Goal: Information Seeking & Learning: Learn about a topic

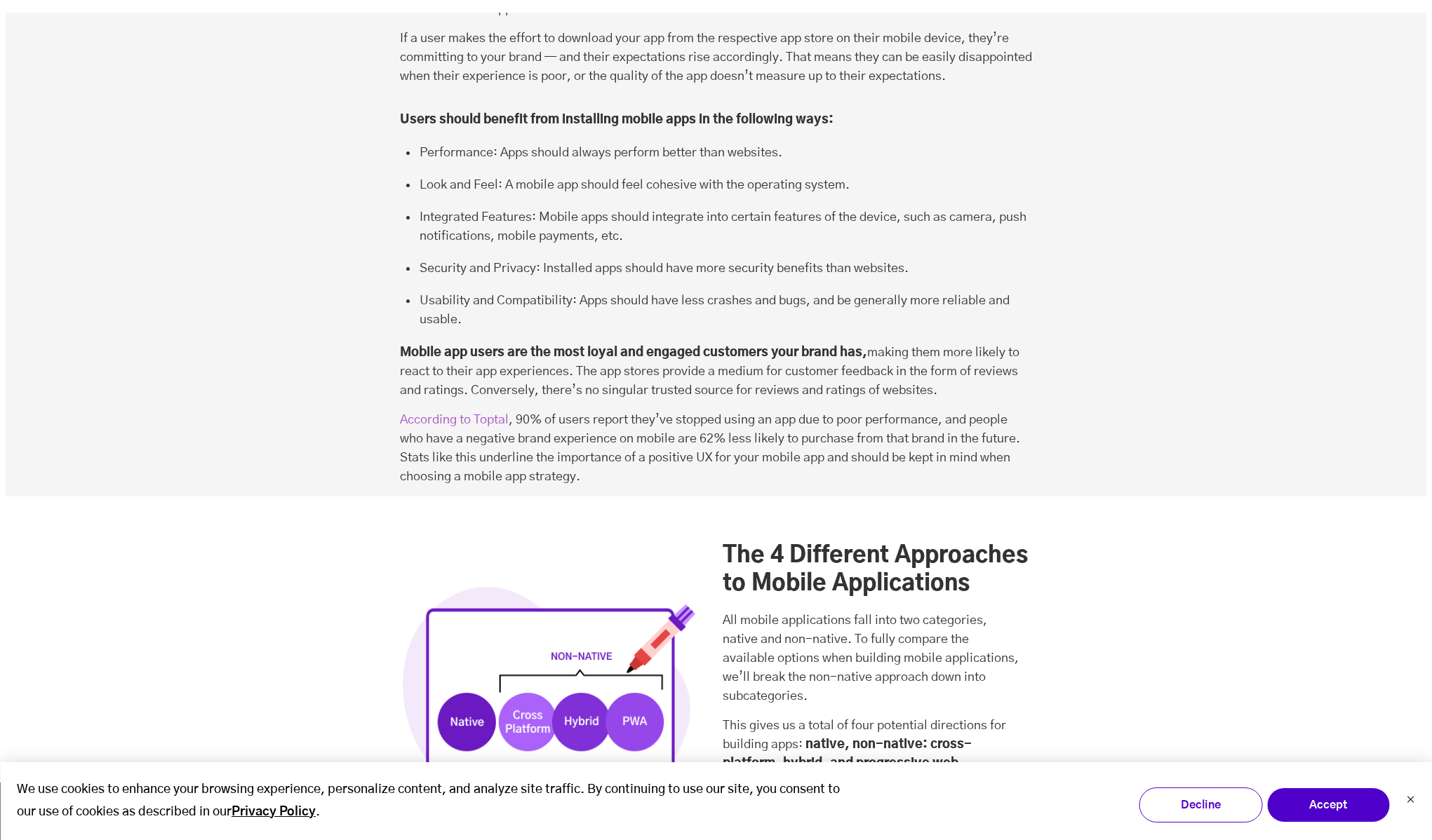
scroll to position [2440, 0]
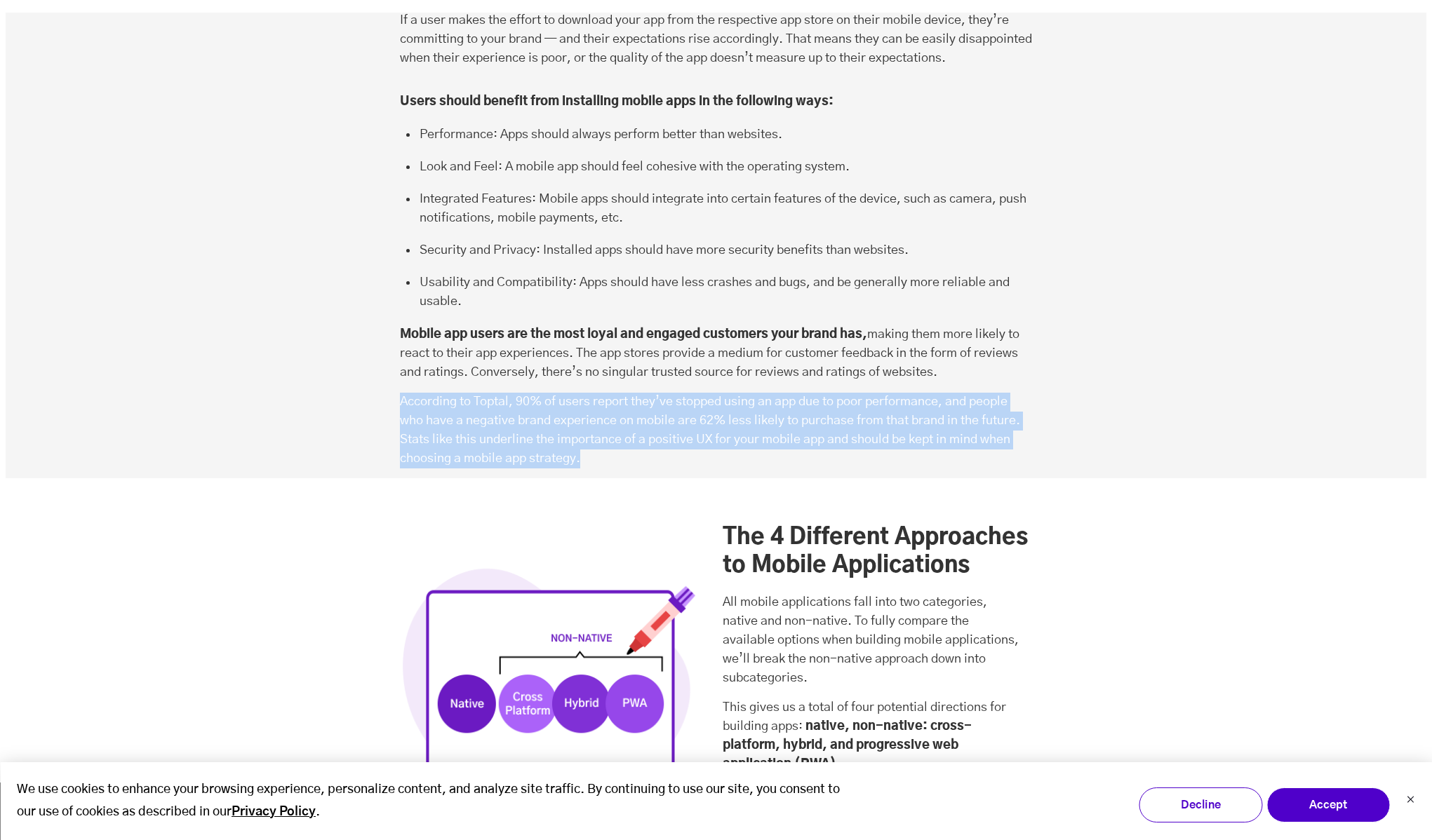
drag, startPoint x: 617, startPoint y: 385, endPoint x: 367, endPoint y: 329, distance: 256.2
click at [491, 393] on p "According to Toptal , 90% of users report they’ve stopped using an app due to p…" at bounding box center [716, 431] width 633 height 76
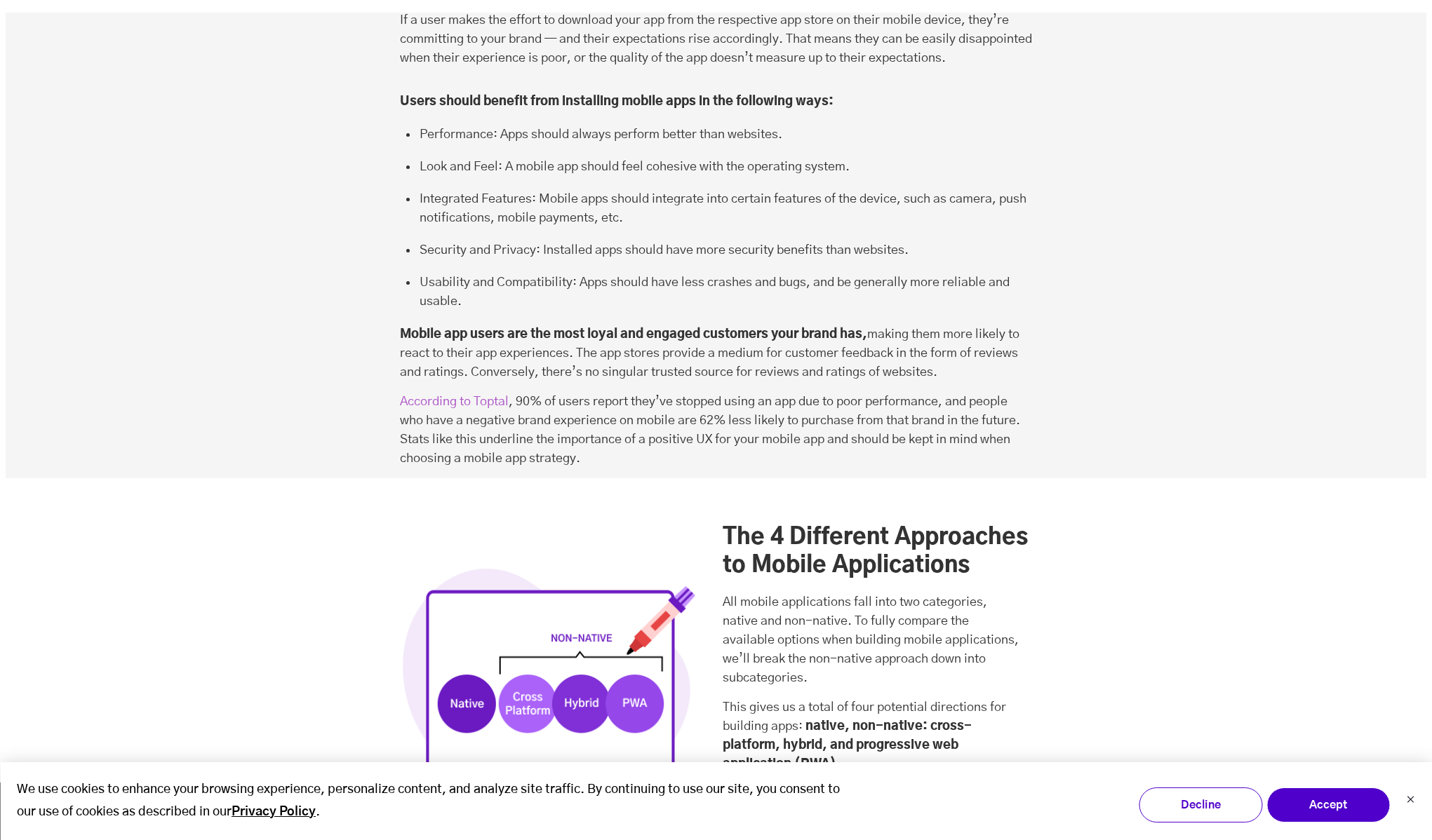
click at [472, 393] on p "According to Toptal , 90% of users report they’ve stopped using an app due to p…" at bounding box center [716, 431] width 633 height 76
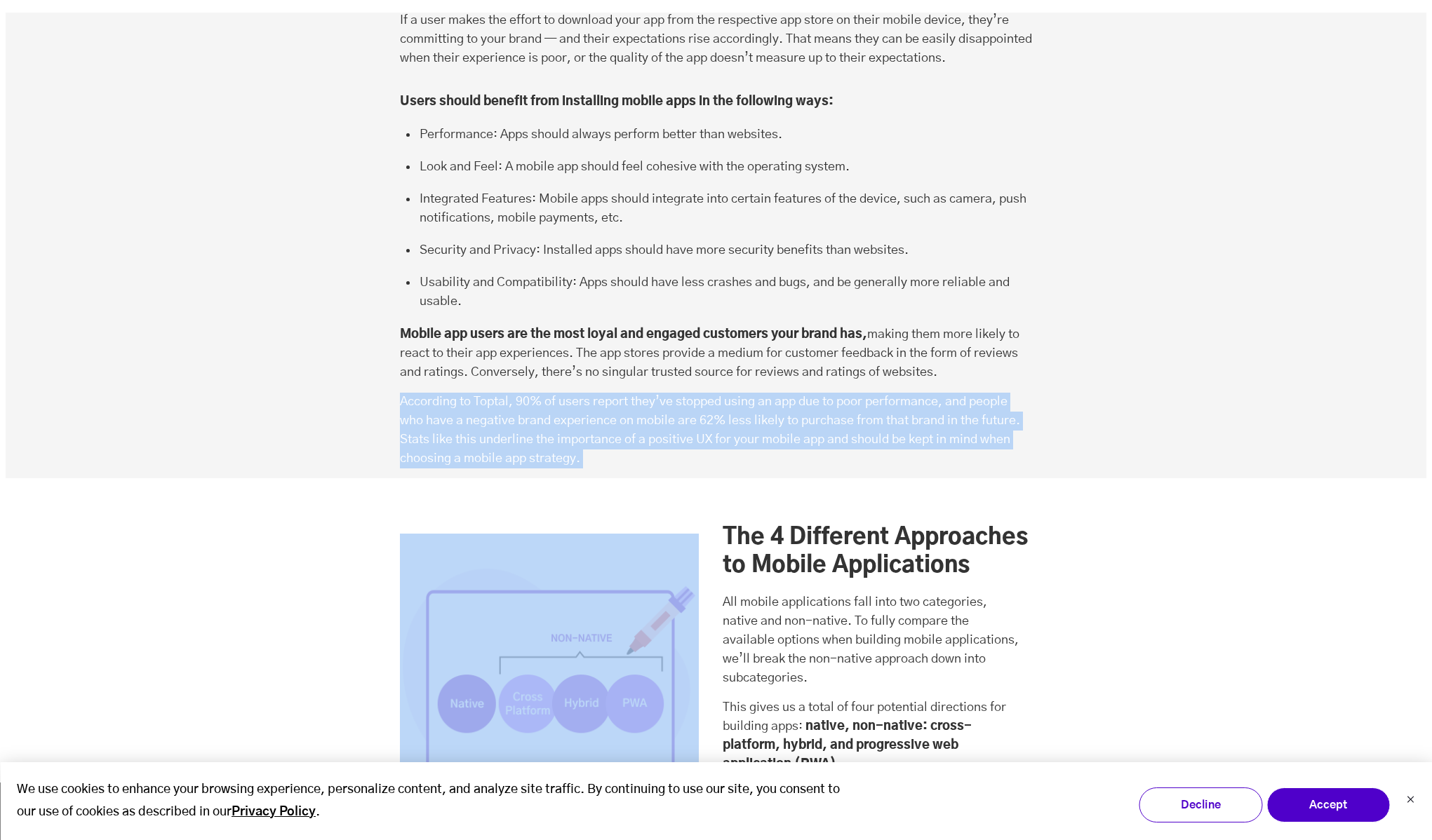
click at [472, 393] on p "According to Toptal , 90% of users report they’ve stopped using an app due to p…" at bounding box center [716, 431] width 633 height 76
click at [505, 393] on p "According to Toptal , 90% of users report they’ve stopped using an app due to p…" at bounding box center [716, 431] width 633 height 76
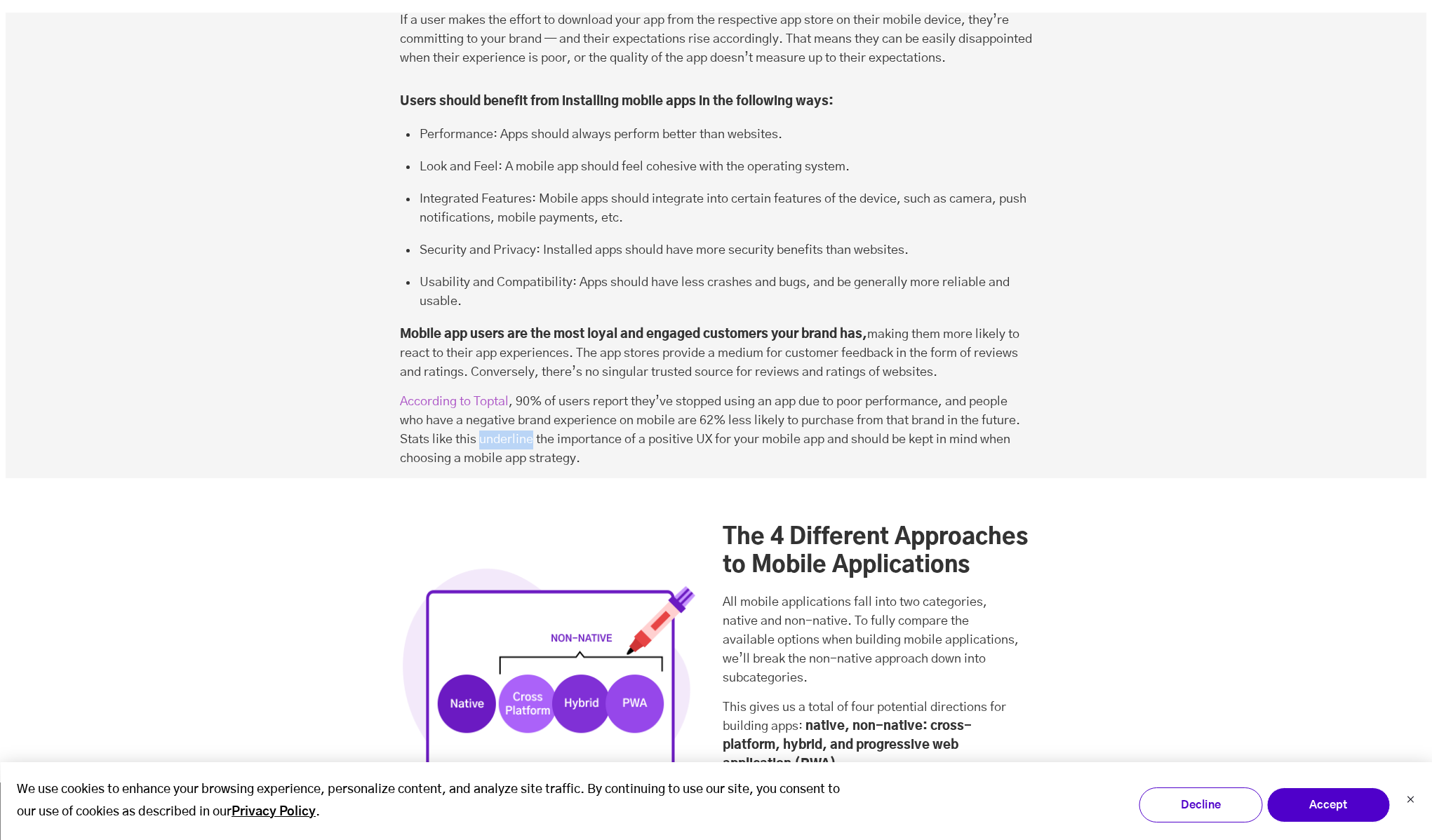
click at [505, 393] on p "According to Toptal , 90% of users report they’ve stopped using an app due to p…" at bounding box center [716, 431] width 633 height 76
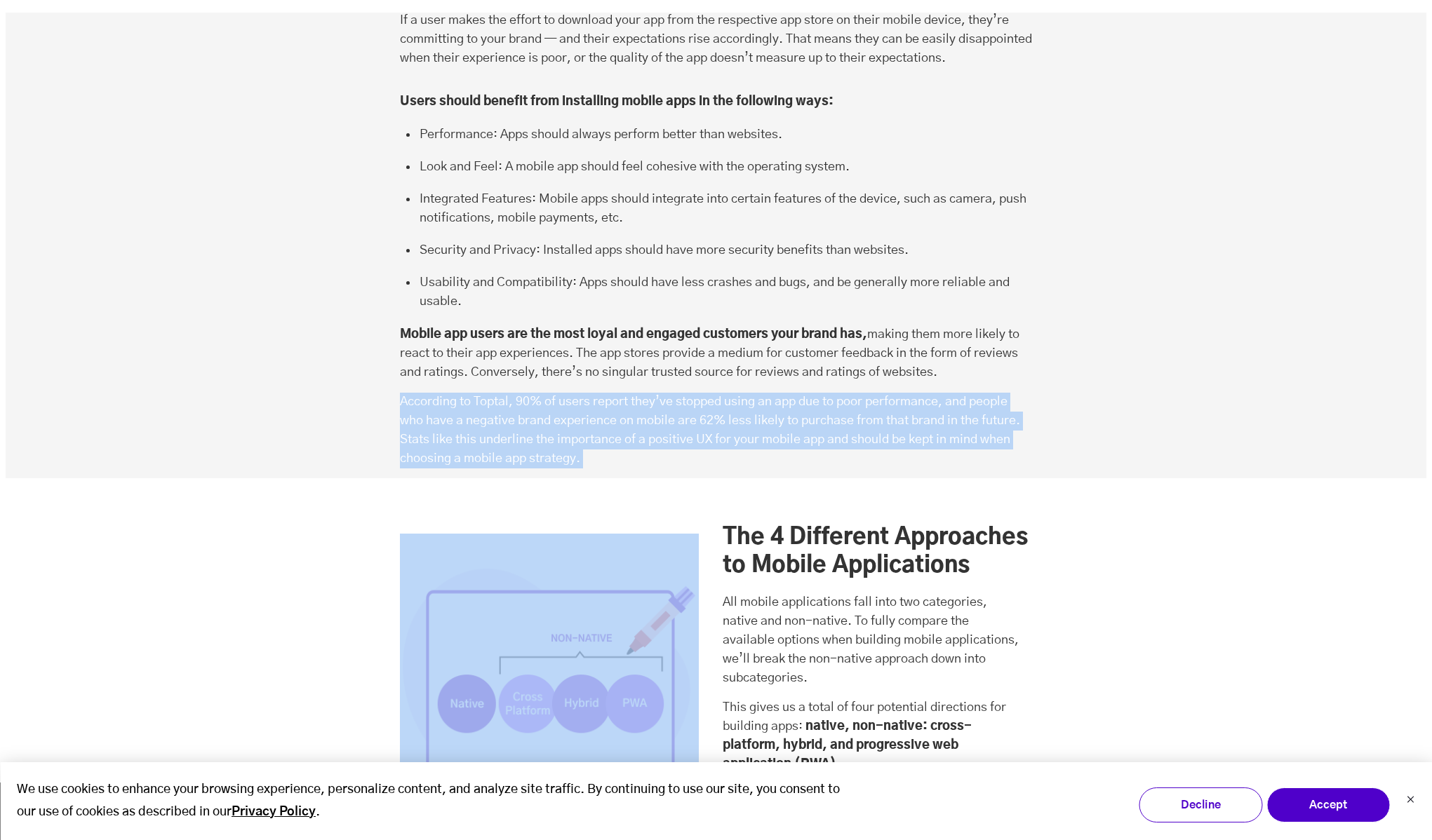
click at [505, 393] on p "According to Toptal , 90% of users report they’ve stopped using an app due to p…" at bounding box center [716, 431] width 633 height 76
click at [504, 393] on p "According to Toptal , 90% of users report they’ve stopped using an app due to p…" at bounding box center [716, 431] width 633 height 76
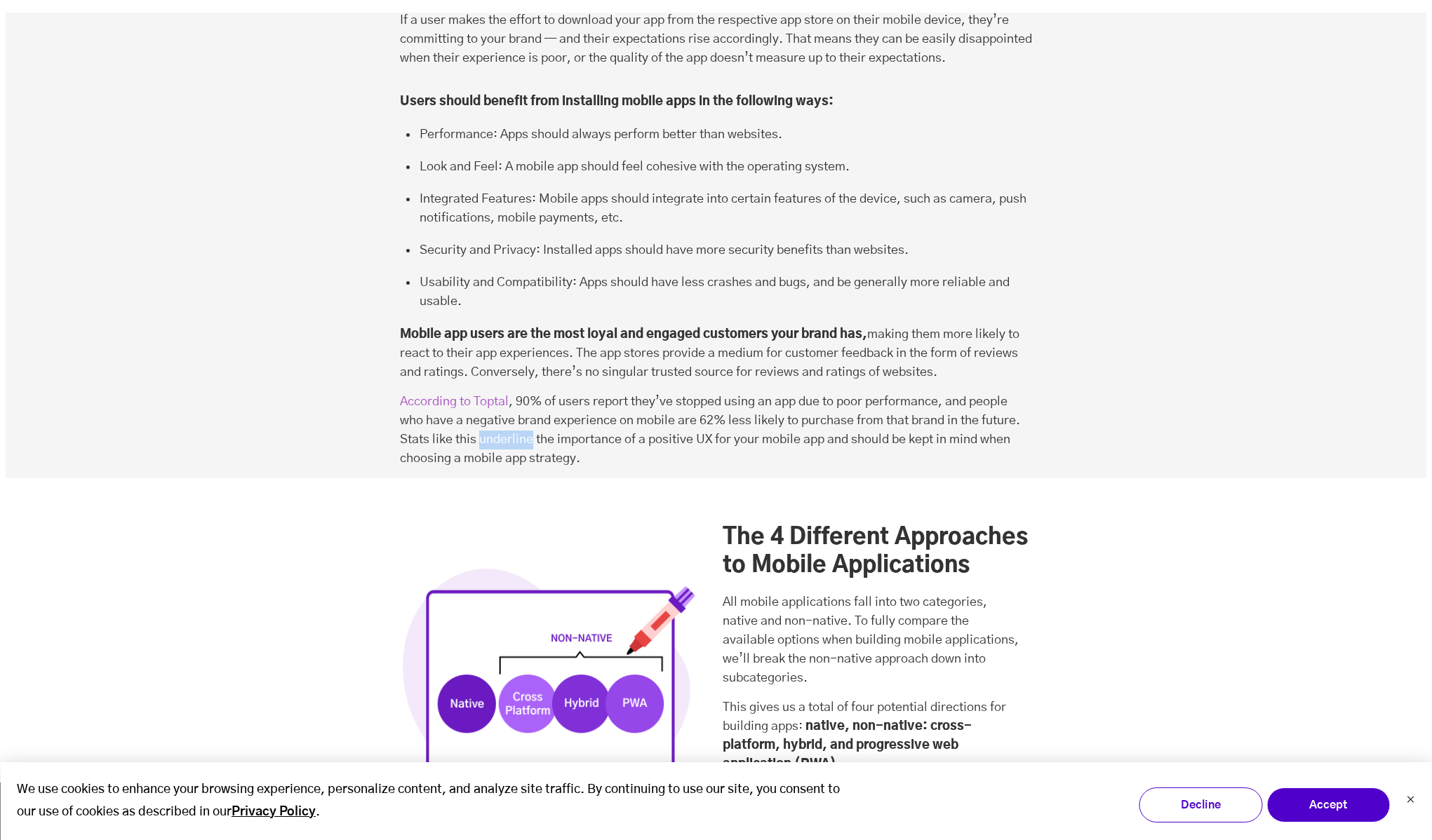
click at [504, 393] on p "According to Toptal , 90% of users report they’ve stopped using an app due to p…" at bounding box center [716, 431] width 633 height 76
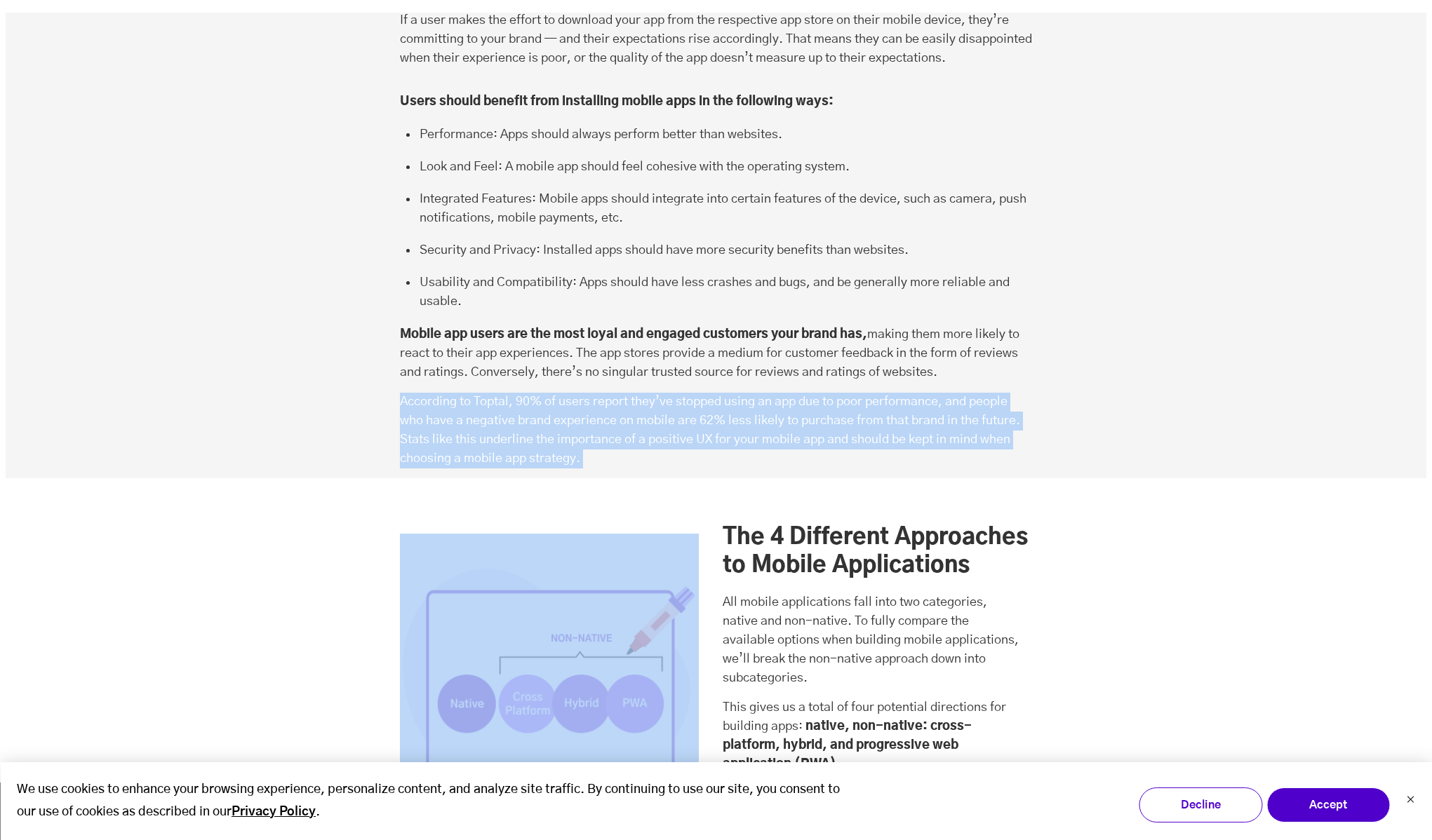
click at [504, 393] on p "According to Toptal , 90% of users report they’ve stopped using an app due to p…" at bounding box center [716, 431] width 633 height 76
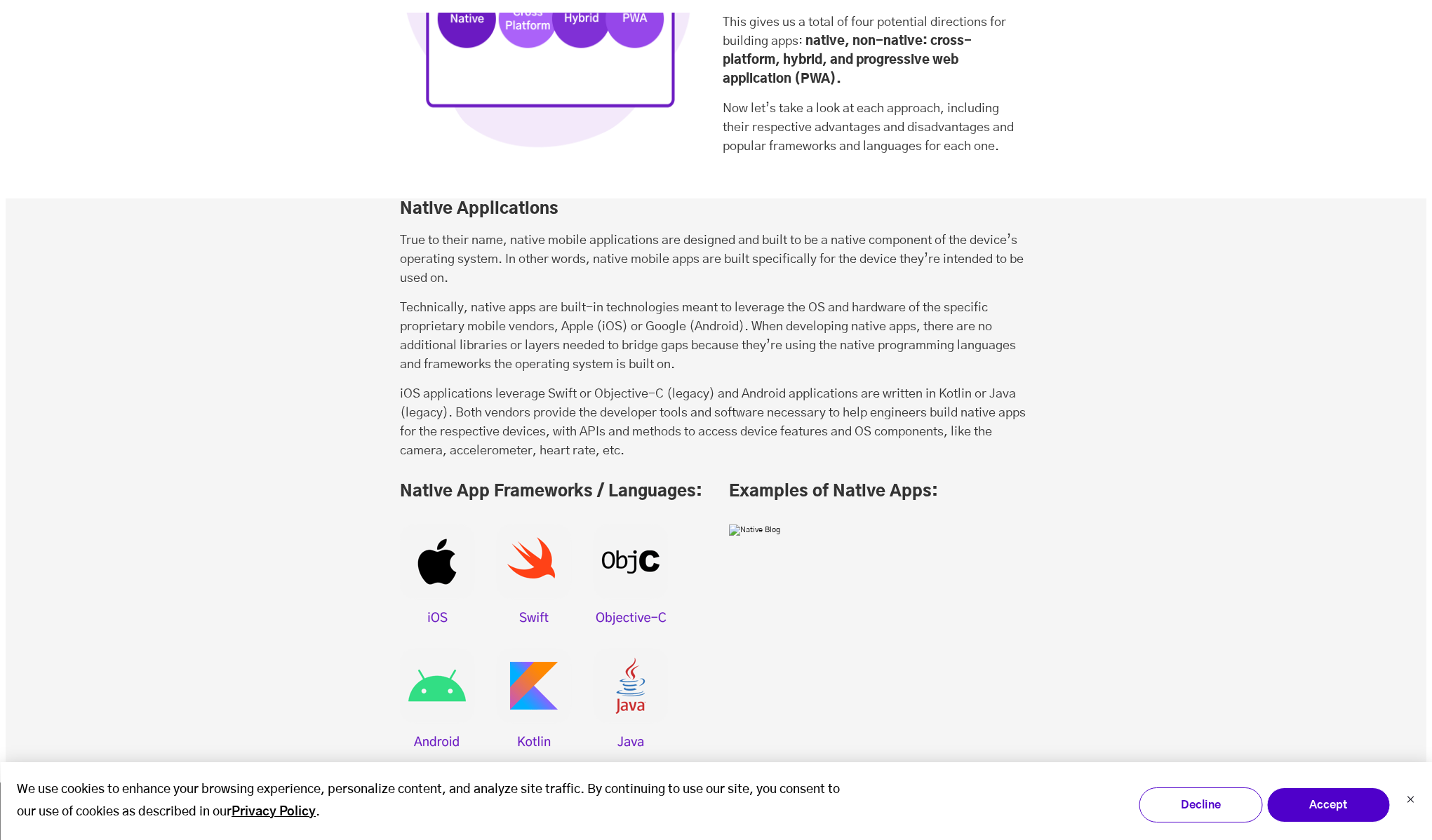
scroll to position [3123, 0]
click at [285, 363] on div "Native Applications True to their name, native mobile applications are designed…" at bounding box center [716, 491] width 1421 height 583
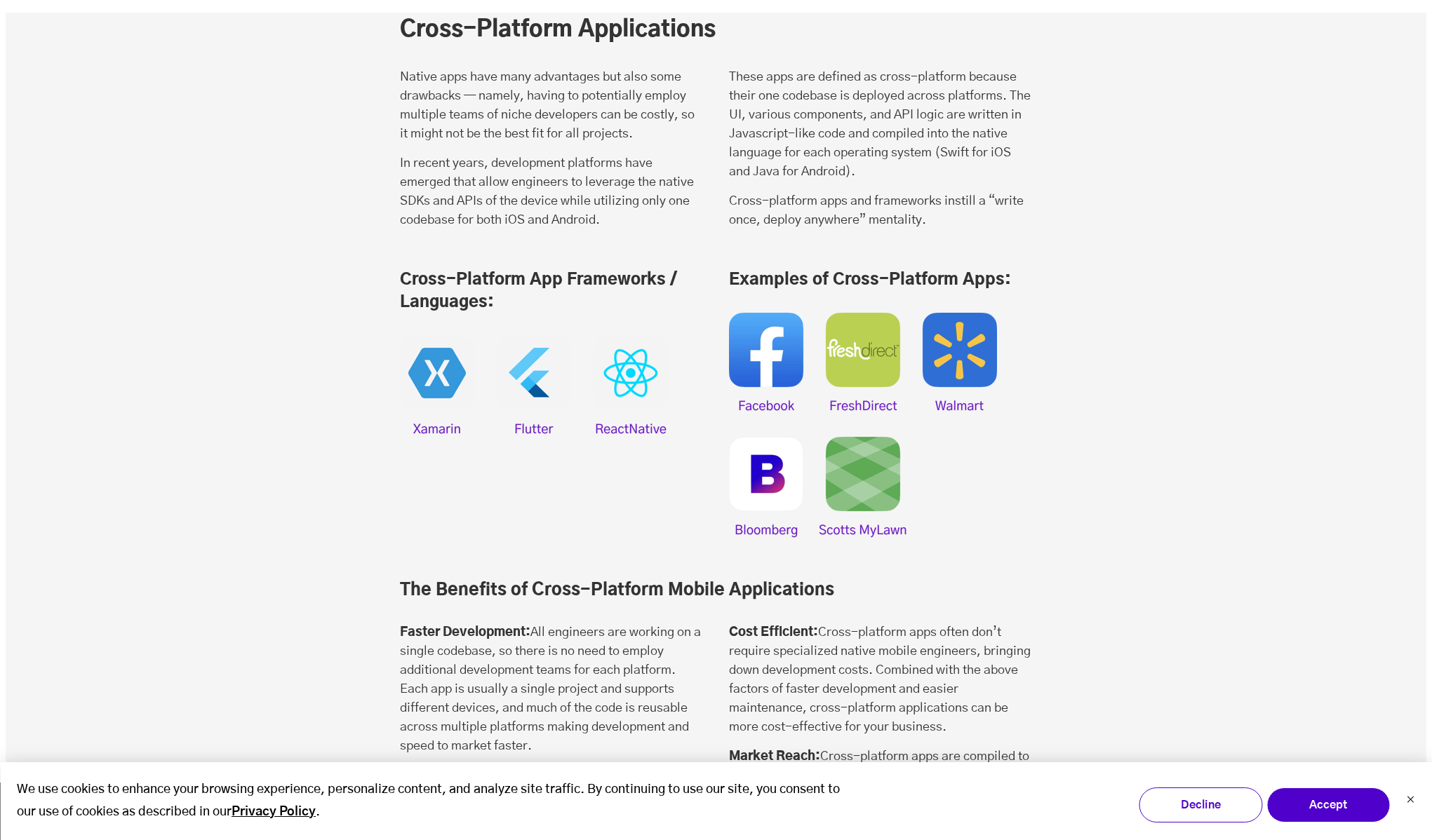
scroll to position [5040, 0]
